Goal: Task Accomplishment & Management: Manage account settings

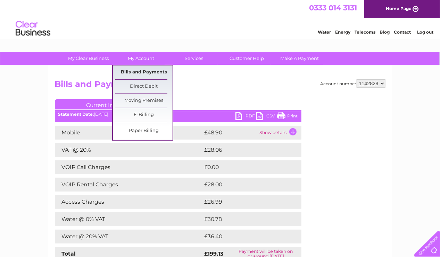
click at [141, 76] on link "Bills and Payments" at bounding box center [143, 73] width 57 height 14
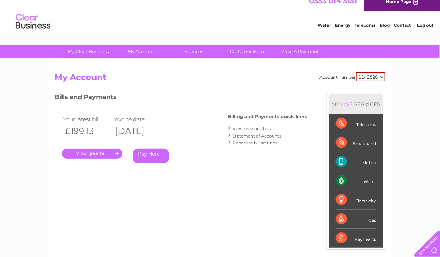
scroll to position [6, 0]
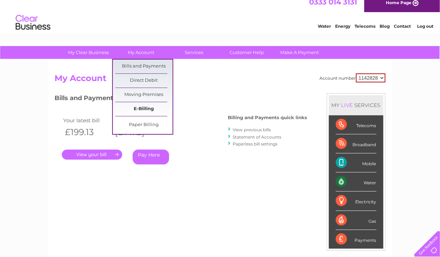
click at [138, 108] on link "E-Billing" at bounding box center [143, 109] width 57 height 14
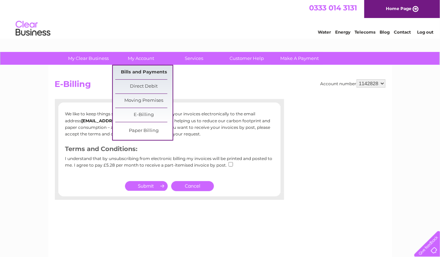
click at [135, 69] on link "Bills and Payments" at bounding box center [143, 73] width 57 height 14
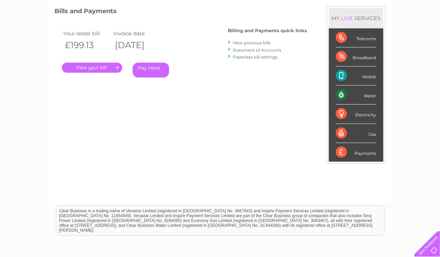
scroll to position [46, 0]
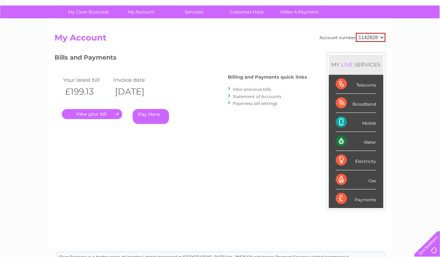
click at [117, 117] on link "." at bounding box center [92, 114] width 60 height 10
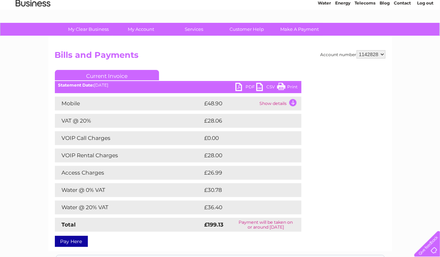
scroll to position [28, 0]
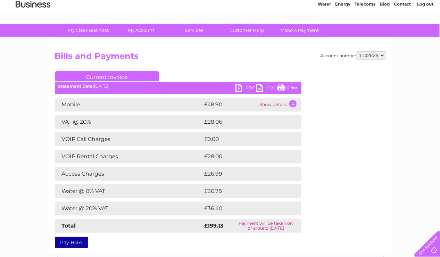
click at [288, 104] on td "Show details" at bounding box center [279, 105] width 43 height 14
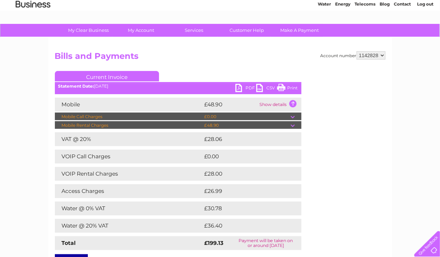
click at [288, 104] on td "Show details" at bounding box center [279, 105] width 43 height 14
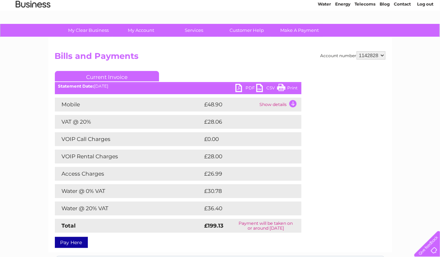
click at [251, 57] on h2 "Bills and Payments" at bounding box center [220, 57] width 330 height 13
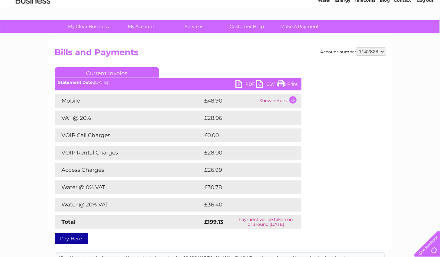
scroll to position [31, 0]
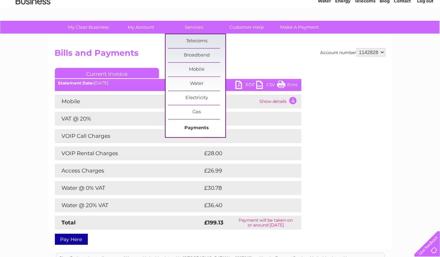
click at [198, 125] on link "Payments" at bounding box center [196, 128] width 57 height 14
click at [194, 126] on link "Payments" at bounding box center [196, 128] width 57 height 14
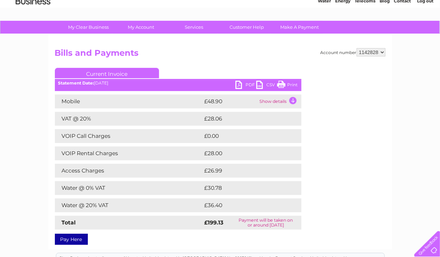
scroll to position [31, 0]
click at [229, 49] on h2 "Bills and Payments" at bounding box center [220, 54] width 330 height 13
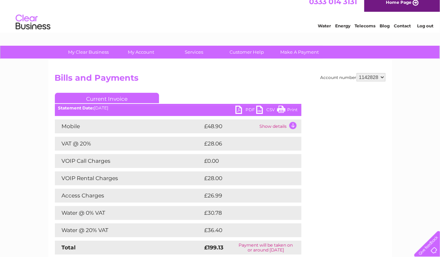
scroll to position [0, 0]
